Goal: Use online tool/utility

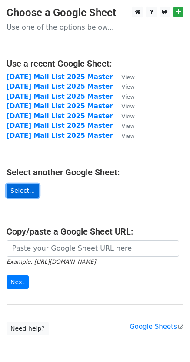
click at [24, 190] on link "Select..." at bounding box center [23, 190] width 33 height 13
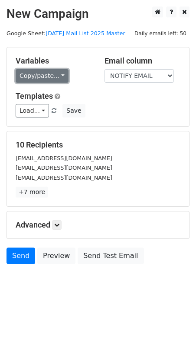
click at [46, 70] on link "Copy/paste..." at bounding box center [42, 75] width 53 height 13
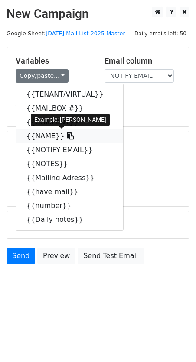
click at [42, 136] on link "{{NAME}}" at bounding box center [69, 136] width 107 height 14
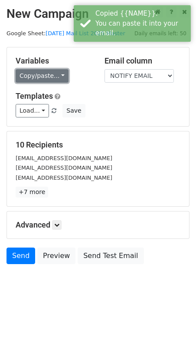
click at [61, 73] on link "Copy/paste..." at bounding box center [42, 75] width 53 height 13
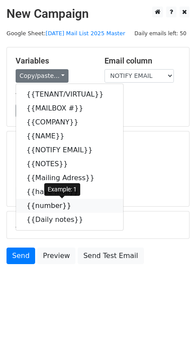
click at [42, 204] on link "{{number}}" at bounding box center [69, 206] width 107 height 14
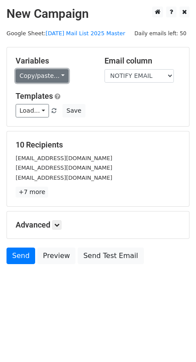
click at [43, 72] on link "Copy/paste..." at bounding box center [42, 75] width 53 height 13
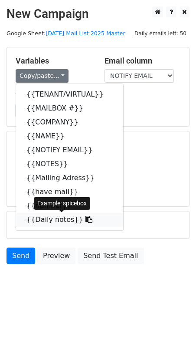
click at [60, 219] on link "{{Daily notes}}" at bounding box center [69, 220] width 107 height 14
